Goal: Complete application form

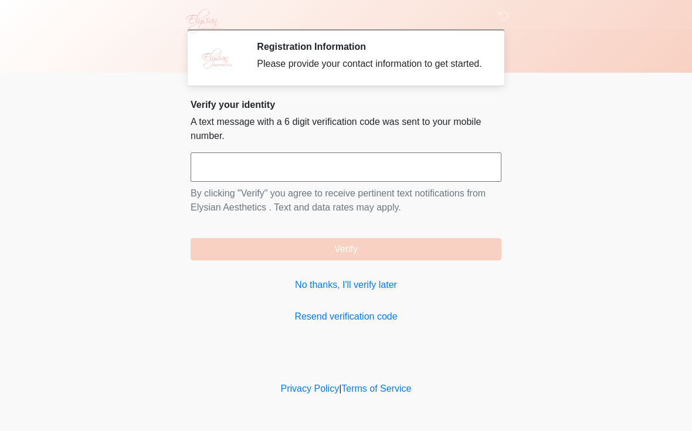
scroll to position [1, 0]
click at [332, 292] on link "No thanks, I'll verify later" at bounding box center [346, 285] width 311 height 14
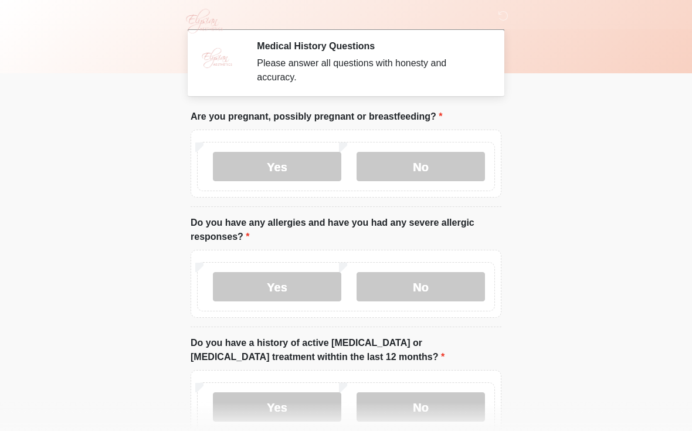
click at [439, 174] on label "No" at bounding box center [421, 166] width 128 height 29
click at [455, 292] on label "No" at bounding box center [421, 286] width 128 height 29
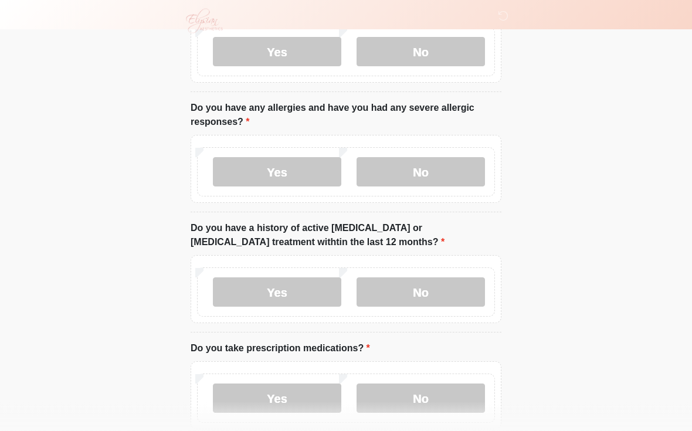
scroll to position [116, 0]
click at [442, 297] on label "No" at bounding box center [421, 291] width 128 height 29
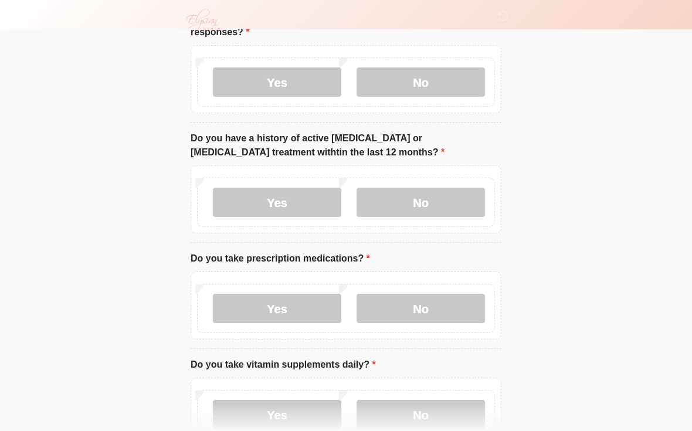
click at [452, 307] on label "No" at bounding box center [421, 308] width 128 height 29
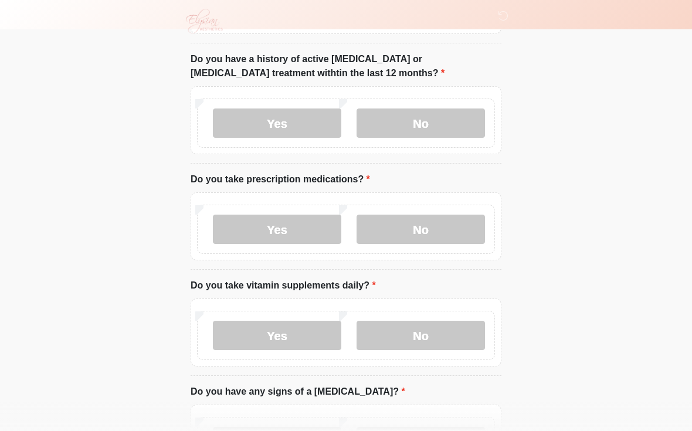
click at [455, 331] on label "No" at bounding box center [421, 335] width 128 height 29
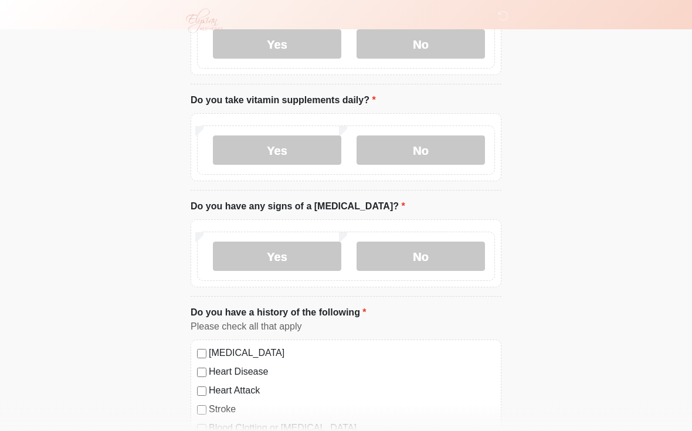
scroll to position [469, 0]
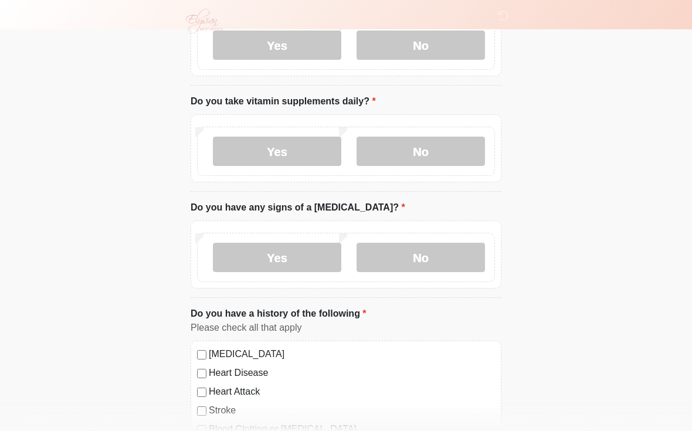
click at [447, 256] on label "No" at bounding box center [421, 257] width 128 height 29
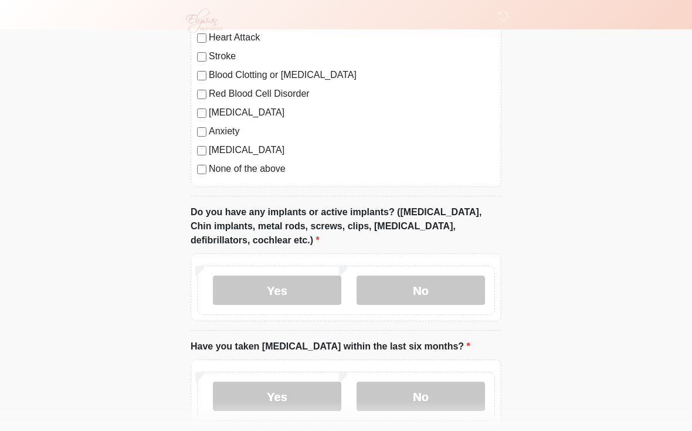
scroll to position [823, 0]
click at [453, 285] on label "No" at bounding box center [421, 290] width 128 height 29
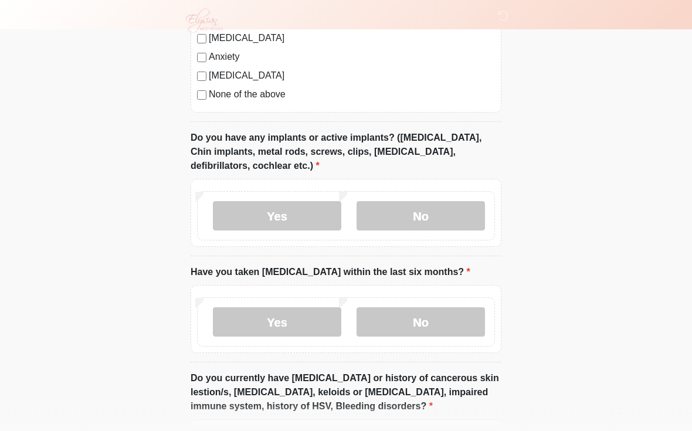
scroll to position [899, 0]
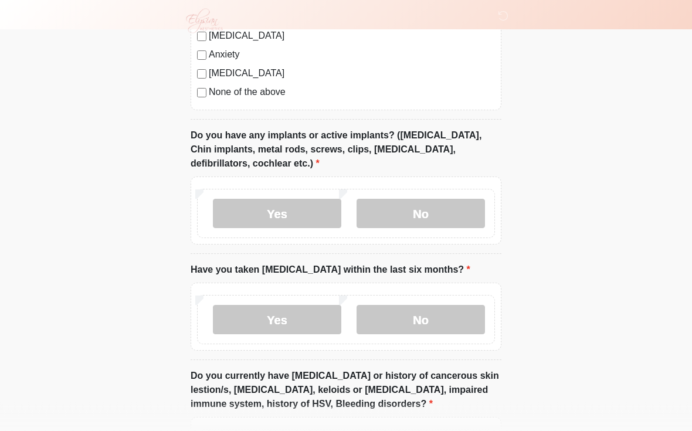
click at [454, 319] on label "No" at bounding box center [421, 320] width 128 height 29
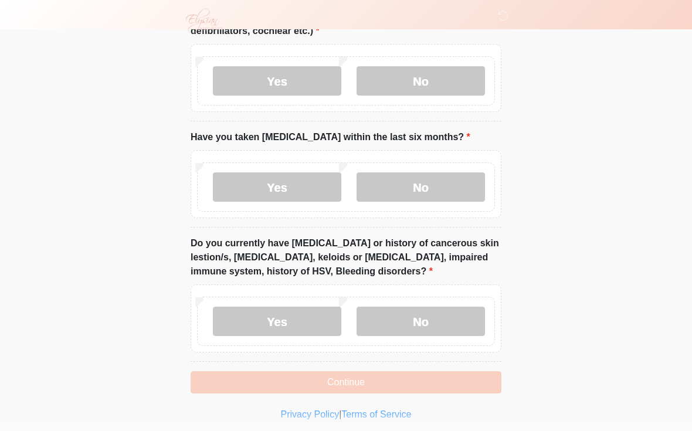
scroll to position [1034, 0]
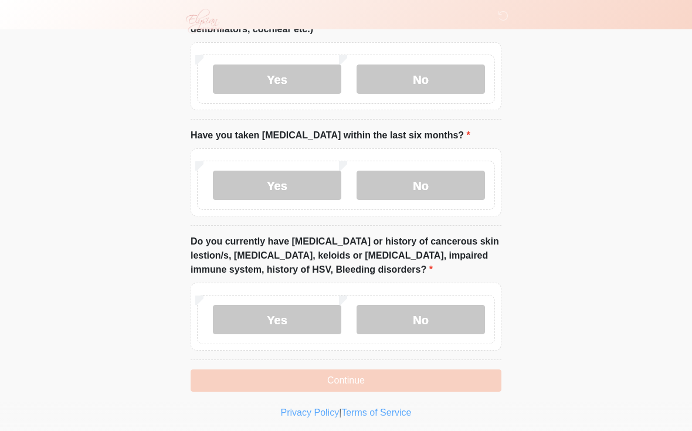
click at [468, 314] on label "No" at bounding box center [421, 319] width 128 height 29
click at [421, 379] on button "Continue" at bounding box center [346, 381] width 311 height 22
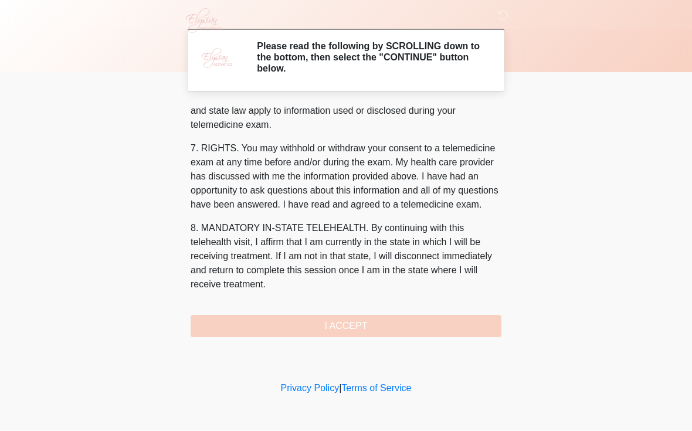
scroll to position [484, 0]
click at [424, 321] on button "I ACCEPT" at bounding box center [346, 327] width 311 height 22
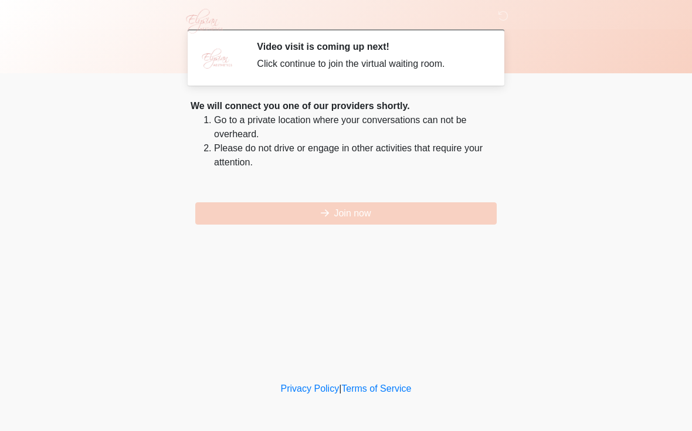
click at [282, 224] on button "Join now" at bounding box center [346, 213] width 302 height 22
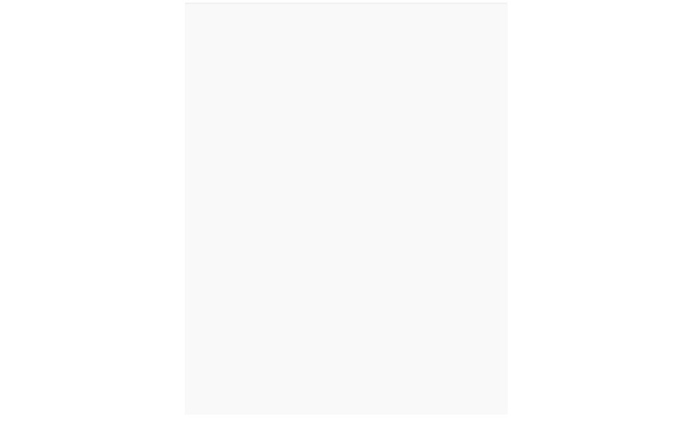
scroll to position [4, 0]
